Goal: Communication & Community: Answer question/provide support

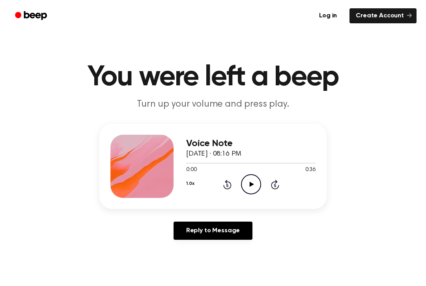
click at [250, 181] on icon "Play Audio" at bounding box center [251, 184] width 20 height 20
click at [244, 179] on icon "Play Audio" at bounding box center [251, 184] width 20 height 20
click at [223, 227] on link "Reply to Message" at bounding box center [213, 230] width 79 height 18
click at [248, 195] on div "Voice Note October 13, 2025 · 08:19 PM 0:00 0:55 Your browser does not support …" at bounding box center [250, 166] width 129 height 63
click at [252, 187] on icon "Play Audio" at bounding box center [251, 184] width 20 height 20
